Goal: Find specific page/section: Find specific page/section

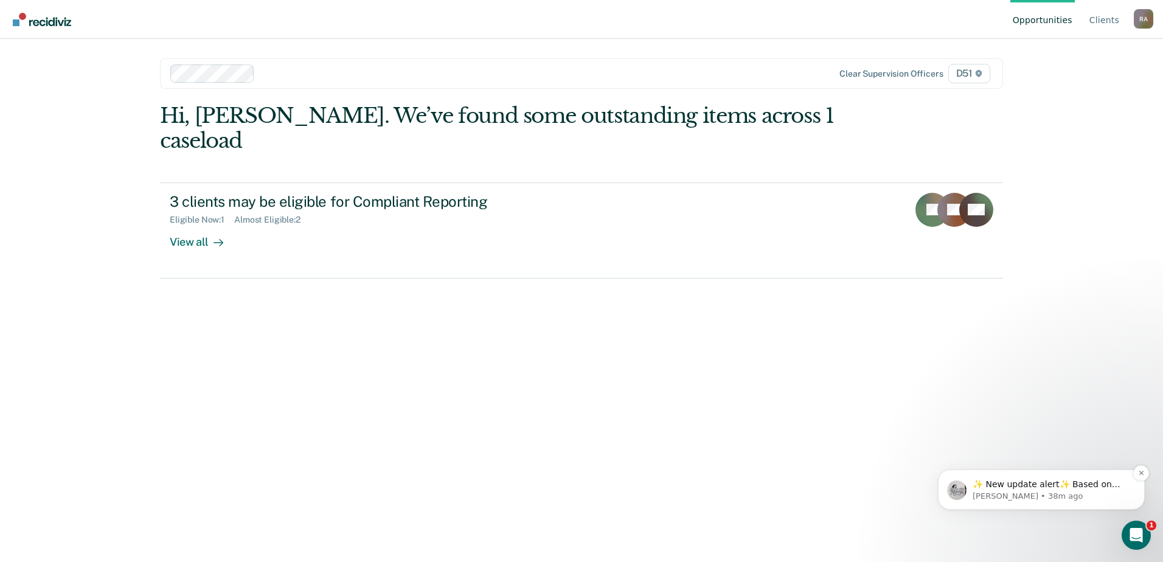
click at [1068, 504] on div "✨ New update alert✨ Based on your feedback, we've made a few updates we wanted …" at bounding box center [1041, 490] width 207 height 40
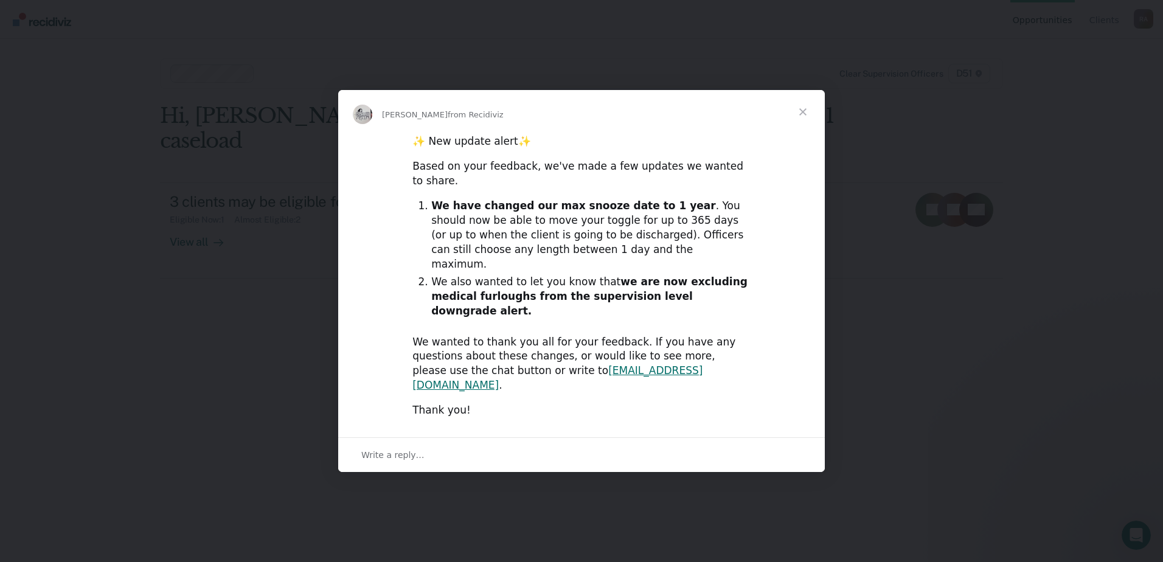
click at [808, 134] on span "Close" at bounding box center [803, 112] width 44 height 44
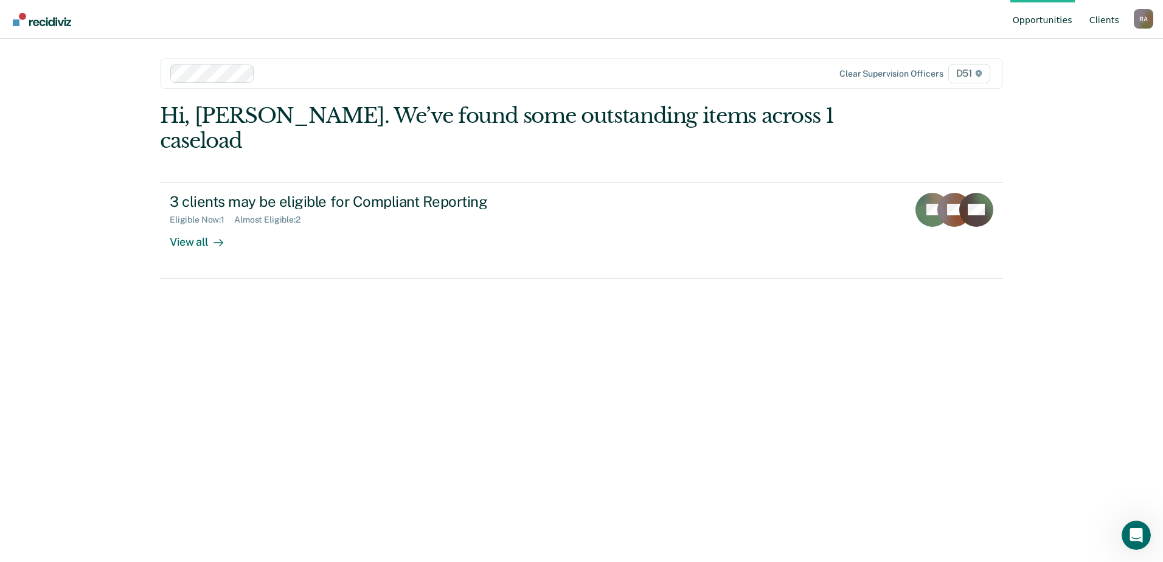
click at [1096, 19] on link "Client s" at bounding box center [1104, 19] width 35 height 39
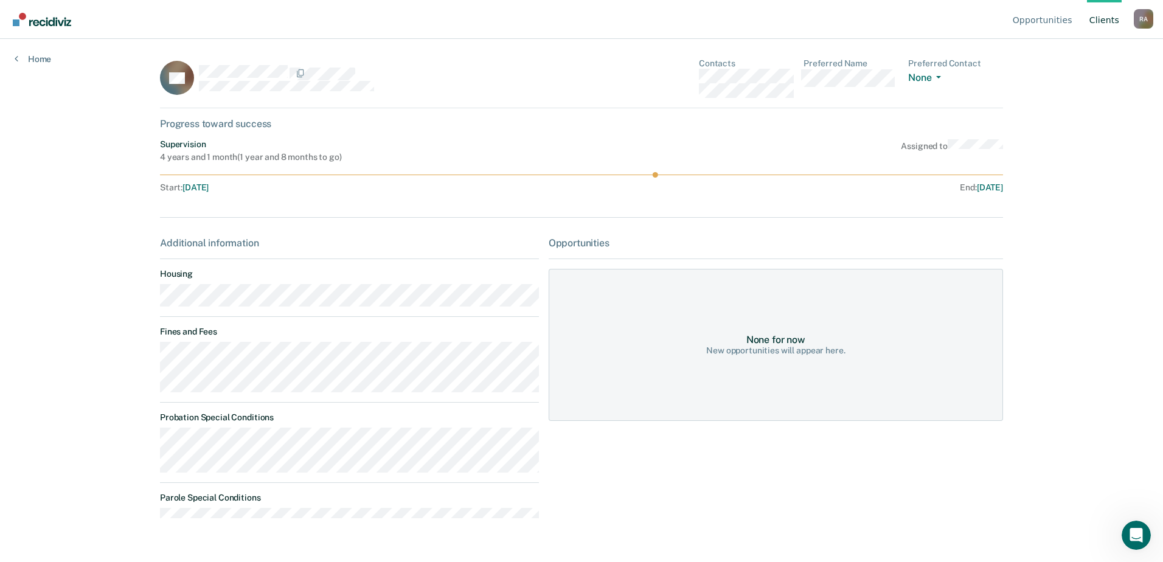
click at [1108, 20] on link "Client s" at bounding box center [1104, 19] width 35 height 39
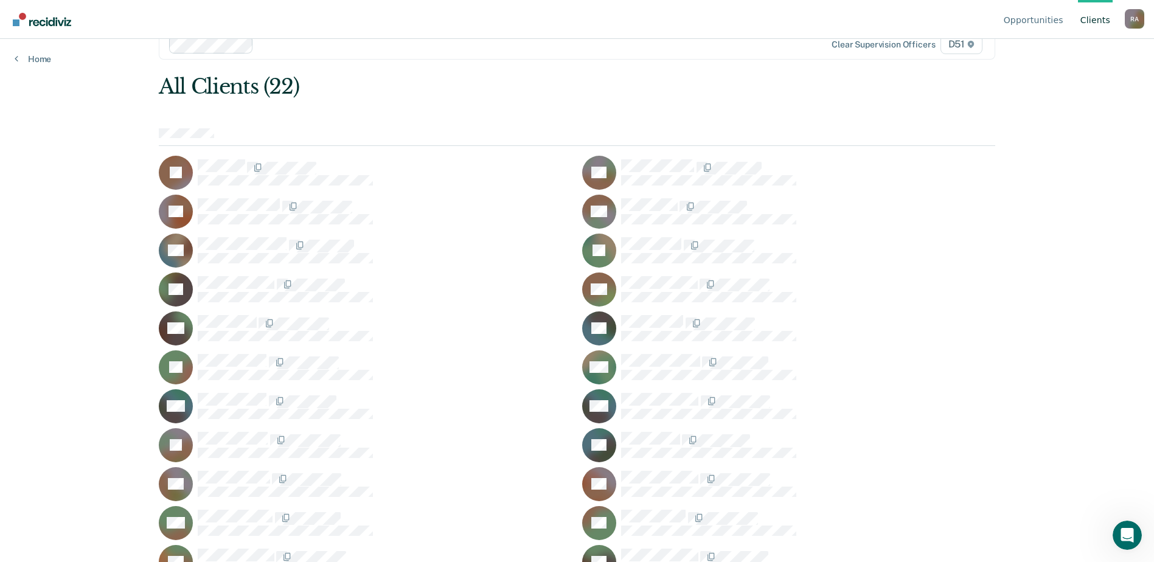
scroll to position [44, 0]
